Goal: Information Seeking & Learning: Learn about a topic

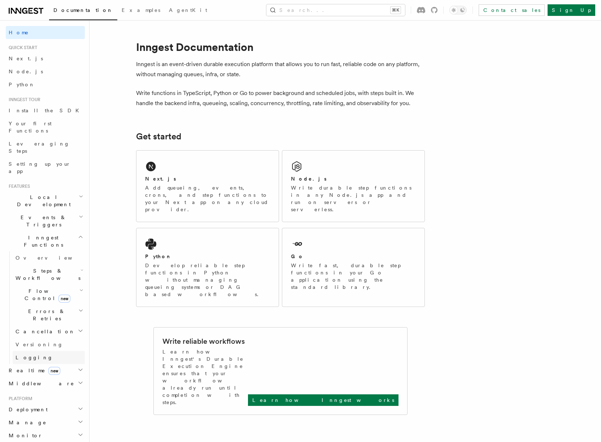
click at [39, 351] on link "Logging" at bounding box center [49, 357] width 72 height 13
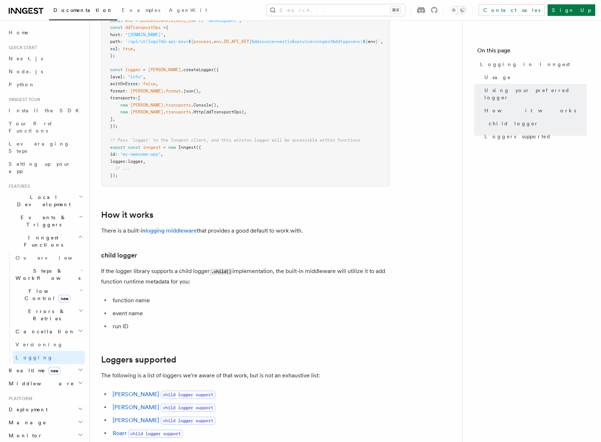
scroll to position [700, 0]
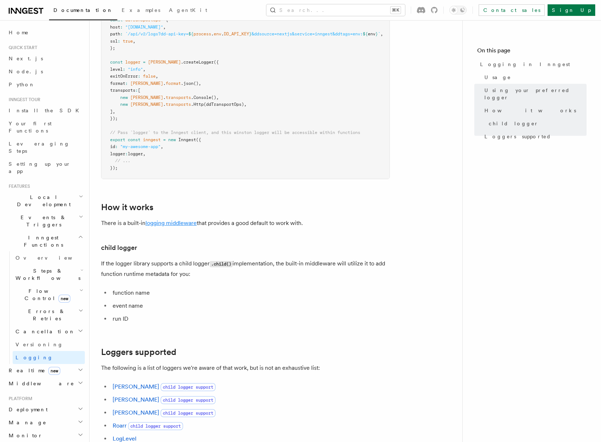
click at [173, 226] on link "logging middleware" at bounding box center [170, 222] width 51 height 7
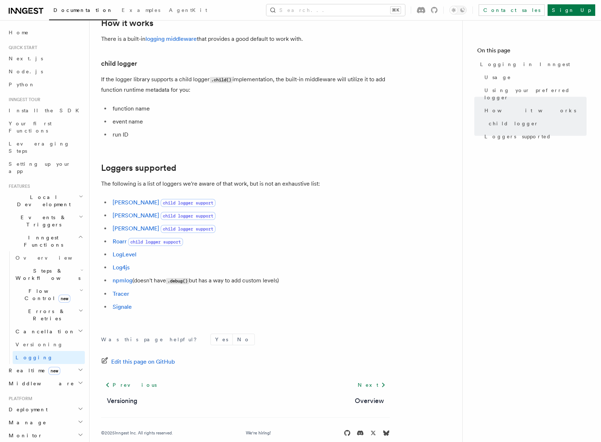
scroll to position [777, 0]
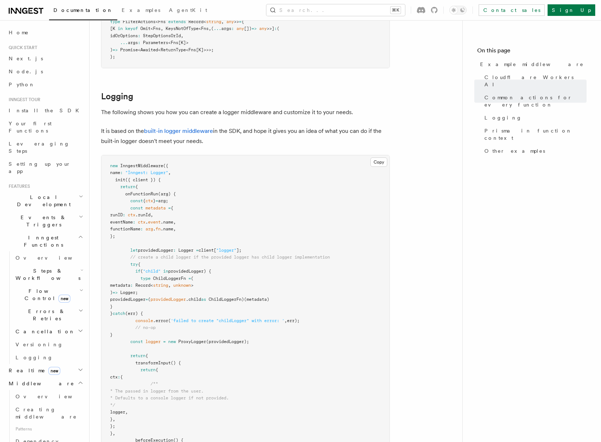
scroll to position [1393, 0]
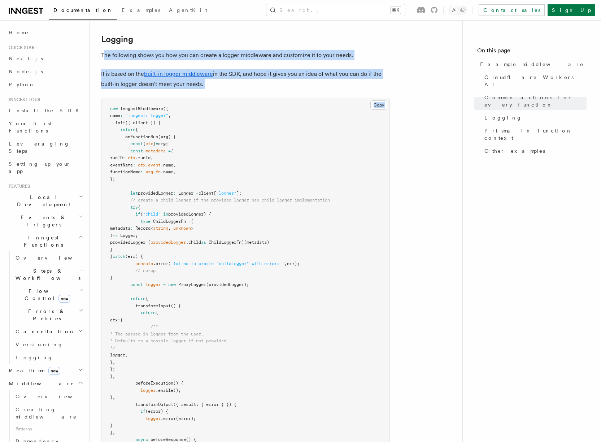
drag, startPoint x: 105, startPoint y: 54, endPoint x: 221, endPoint y: 98, distance: 123.8
click at [221, 98] on div "Copy Copied new InngestMiddleware ({ name : "Inngest: Logger" , init ({ client …" at bounding box center [245, 299] width 289 height 402
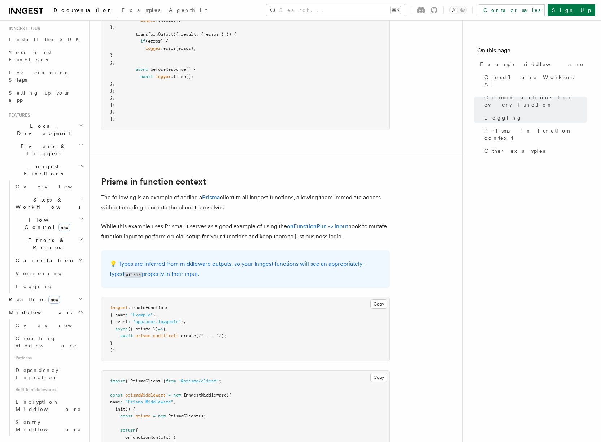
scroll to position [105, 0]
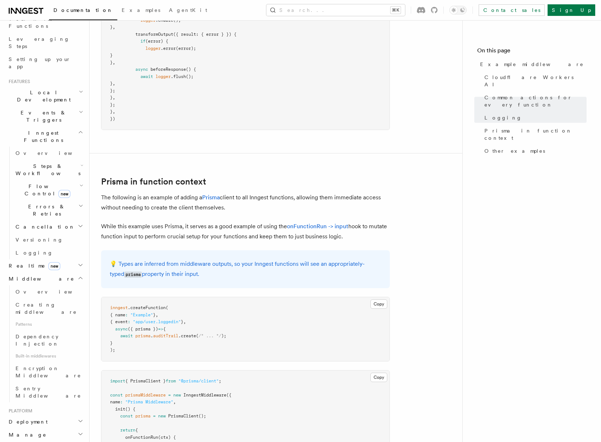
click at [36, 441] on h2 "Monitor" at bounding box center [45, 447] width 79 height 13
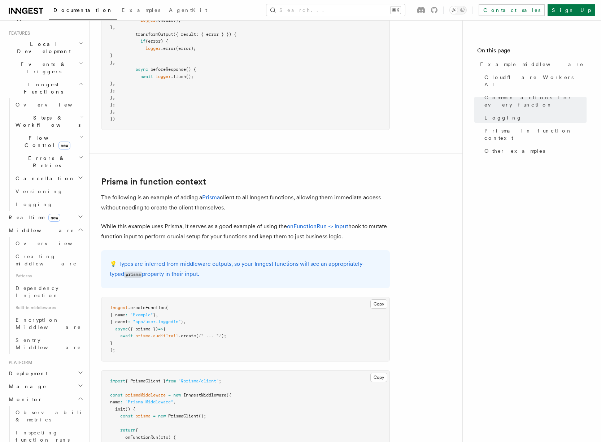
scroll to position [154, 0]
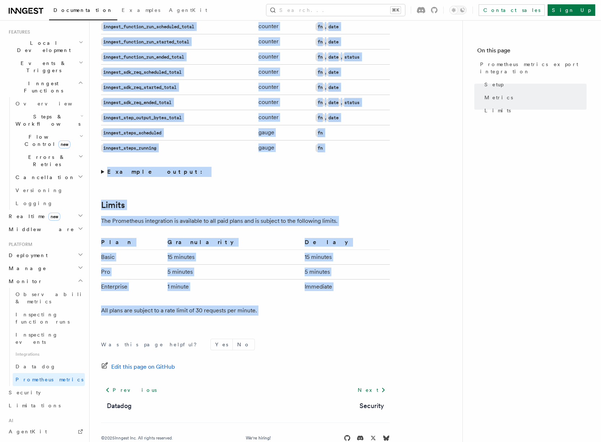
scroll to position [500, 0]
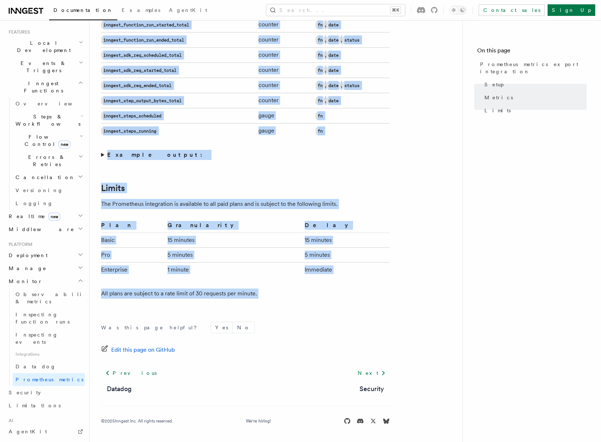
drag, startPoint x: 105, startPoint y: 61, endPoint x: 334, endPoint y: 312, distance: 339.4
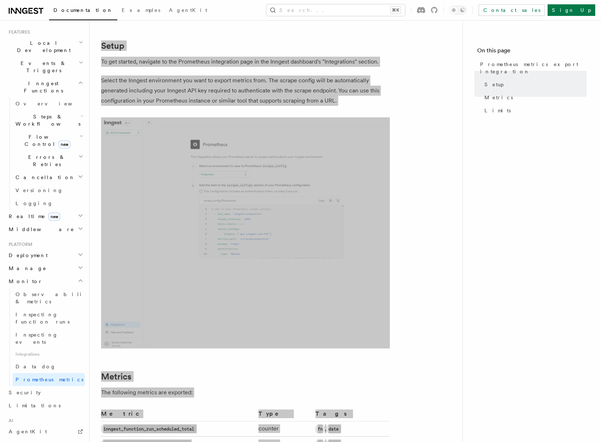
scroll to position [0, 0]
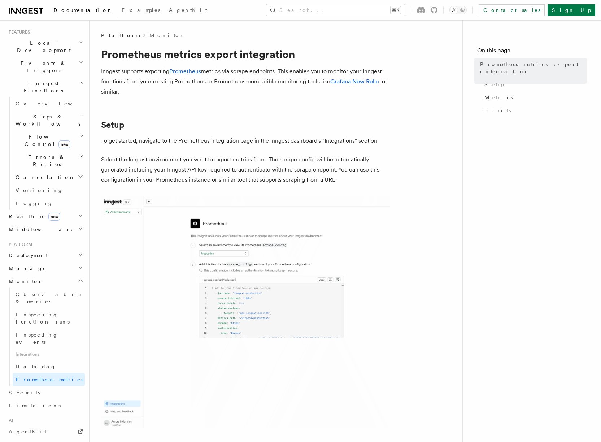
drag, startPoint x: 288, startPoint y: 189, endPoint x: 283, endPoint y: 190, distance: 5.1
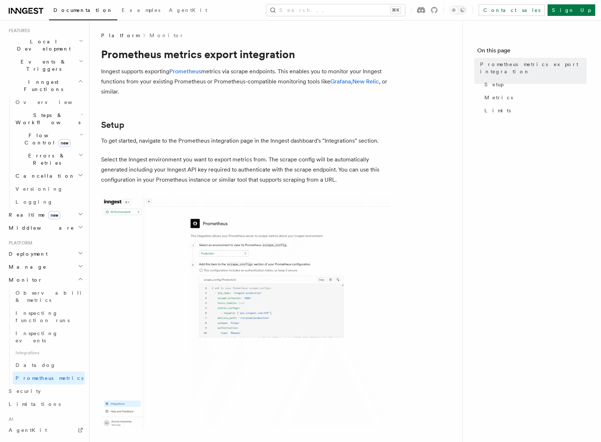
click at [66, 260] on h2 "Manage" at bounding box center [45, 266] width 79 height 13
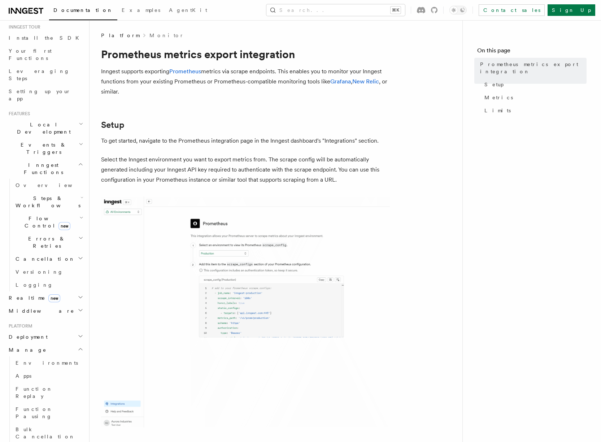
scroll to position [40, 0]
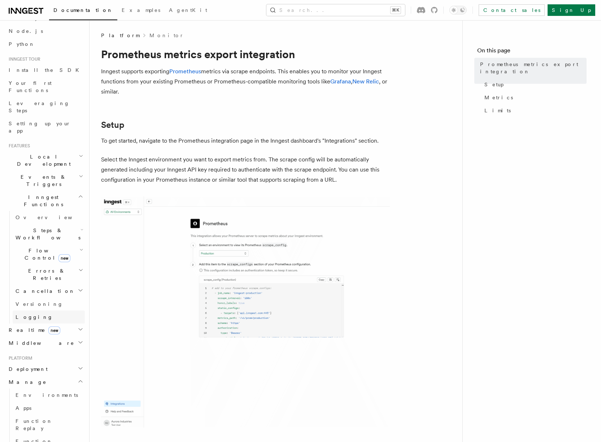
click at [57, 310] on link "Logging" at bounding box center [49, 316] width 72 height 13
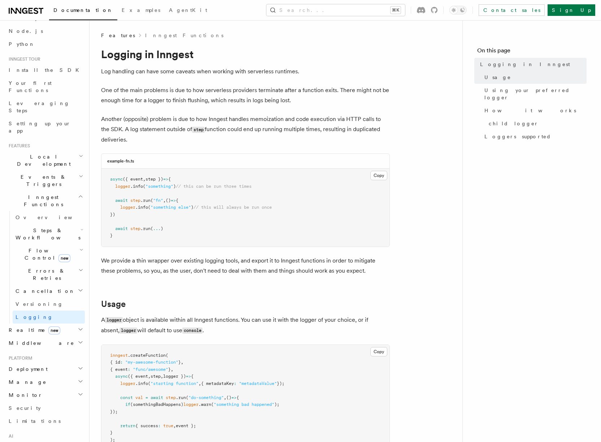
click at [47, 170] on h2 "Events & Triggers" at bounding box center [45, 180] width 79 height 20
